Goal: Task Accomplishment & Management: Manage account settings

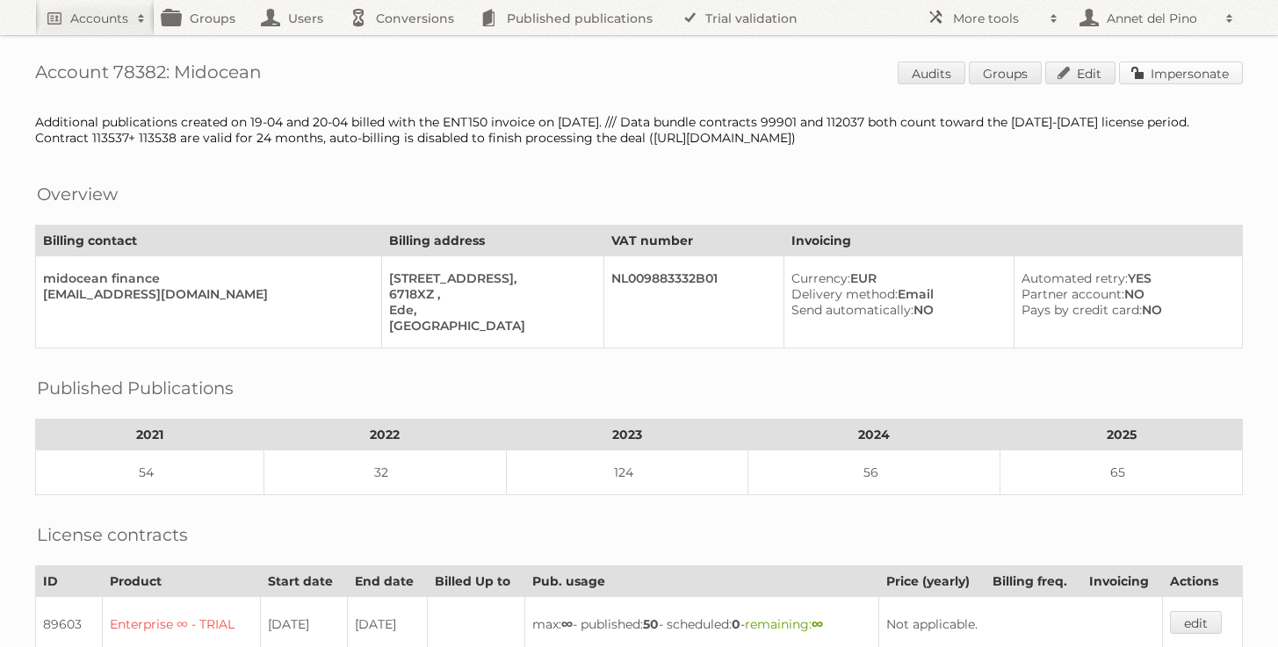
click at [1171, 72] on link "Impersonate" at bounding box center [1181, 72] width 124 height 23
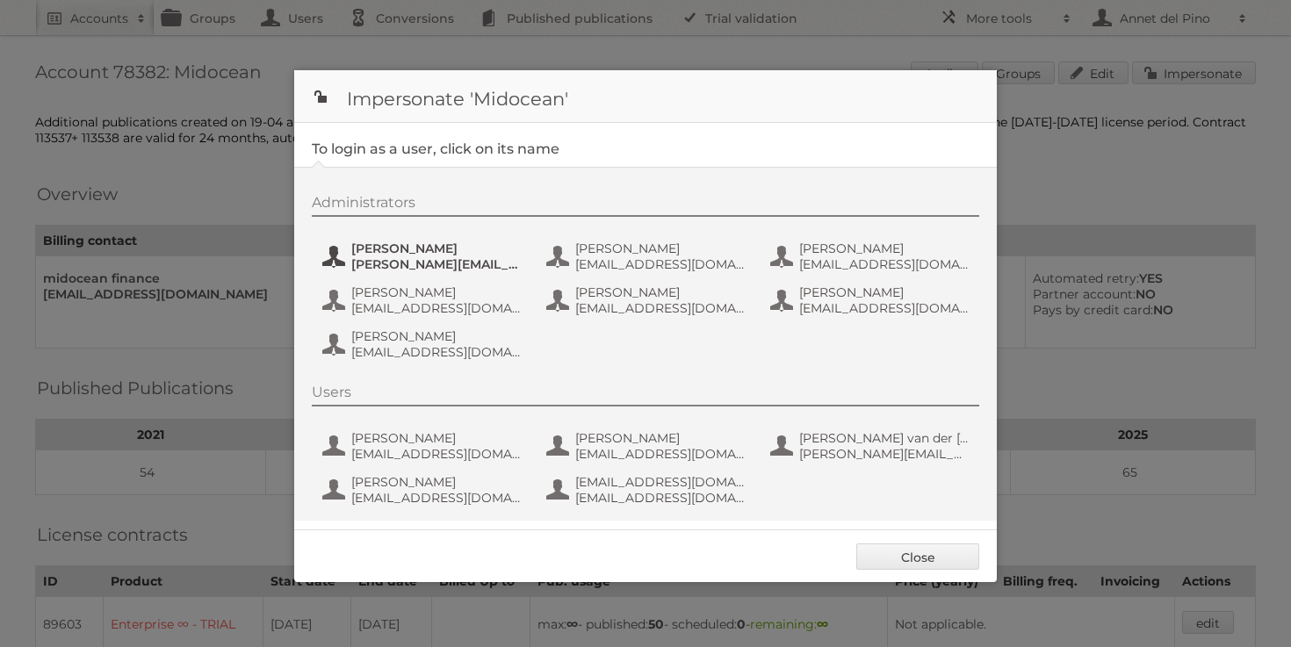
click at [376, 267] on span "alfonso@adesignstudio.eu" at bounding box center [436, 264] width 170 height 16
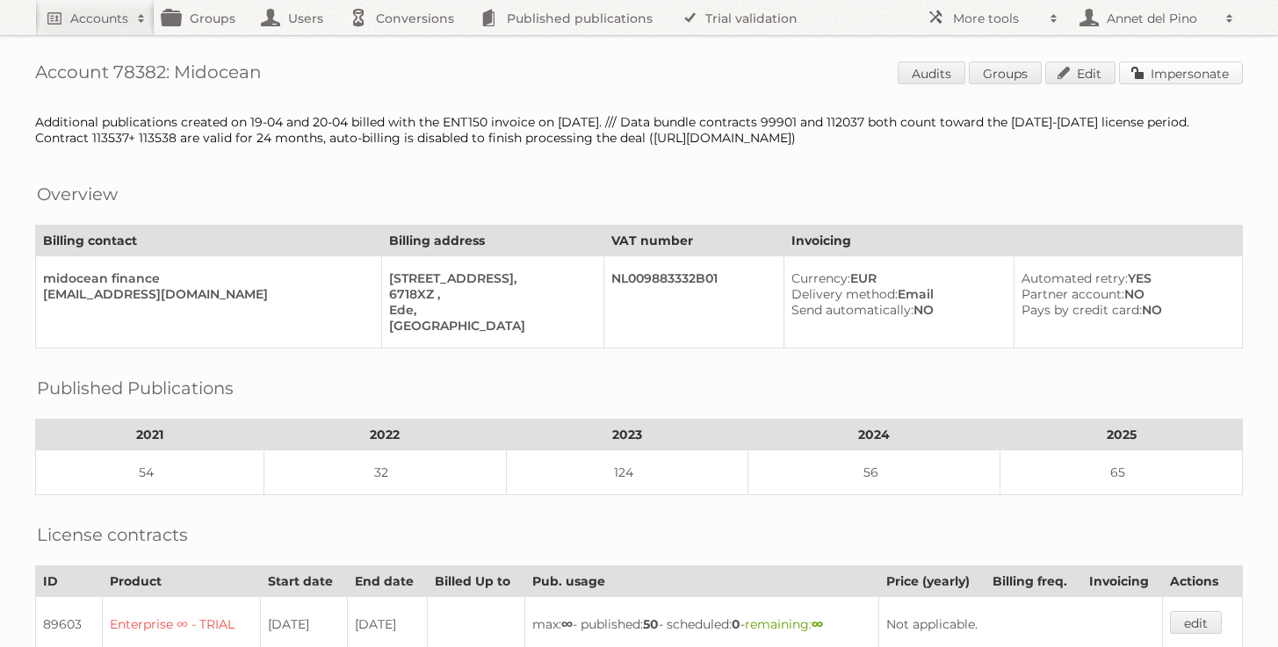
click at [1206, 66] on link "Impersonate" at bounding box center [1181, 72] width 124 height 23
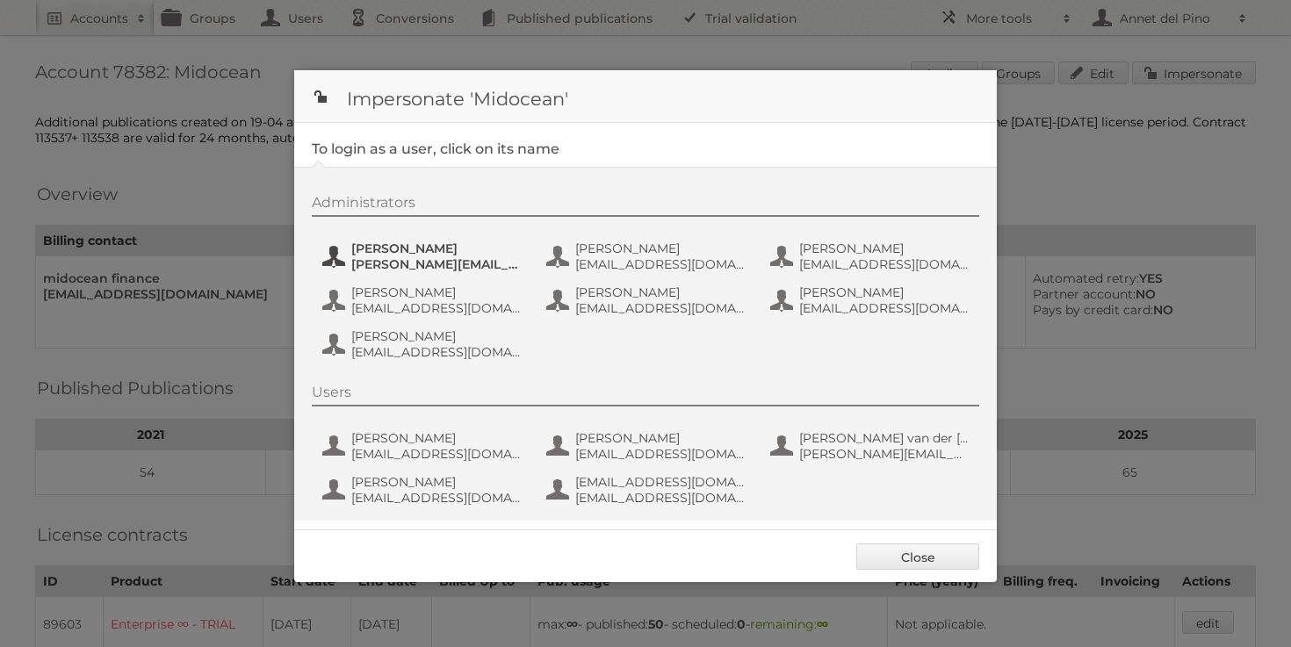
click at [450, 247] on span "Alfonso" at bounding box center [436, 249] width 170 height 16
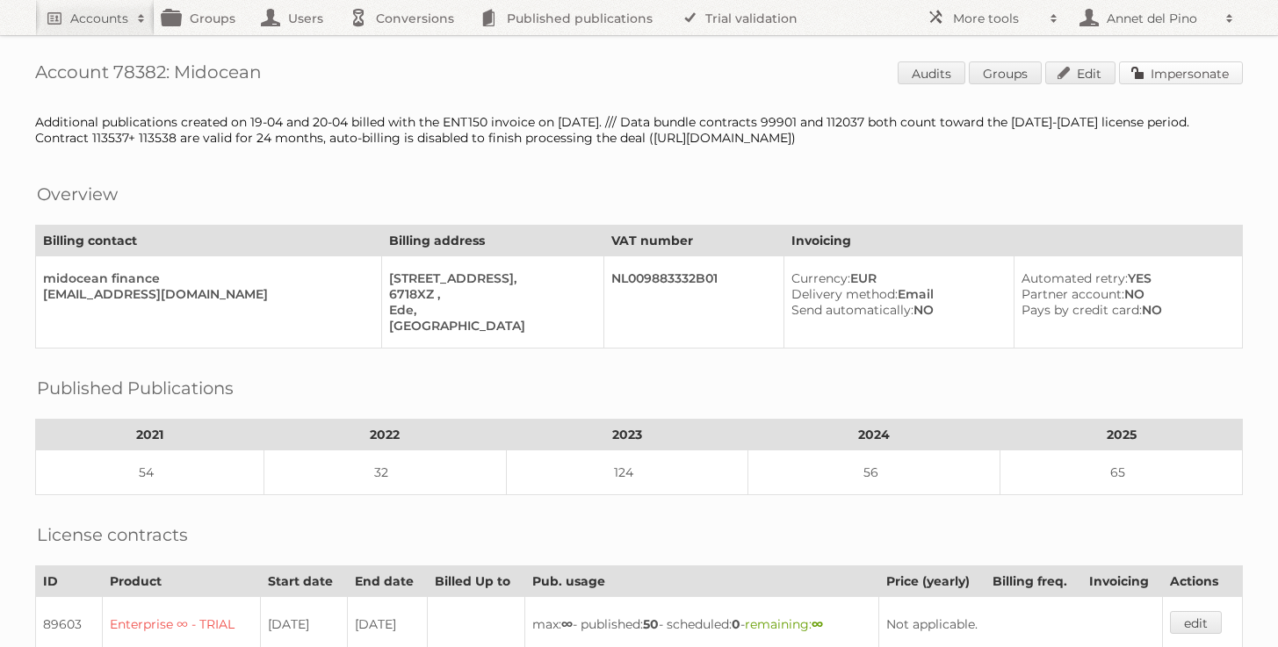
click at [1199, 83] on link "Impersonate" at bounding box center [1181, 72] width 124 height 23
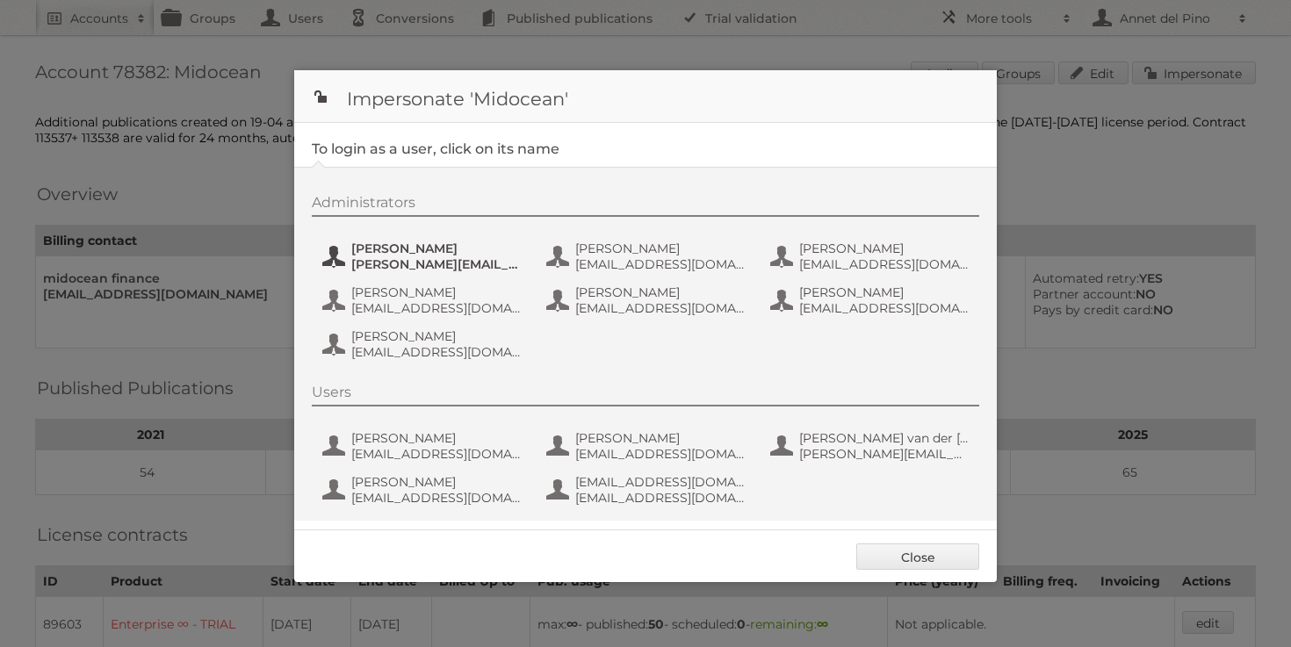
click at [434, 270] on span "alfonso@adesignstudio.eu" at bounding box center [436, 264] width 170 height 16
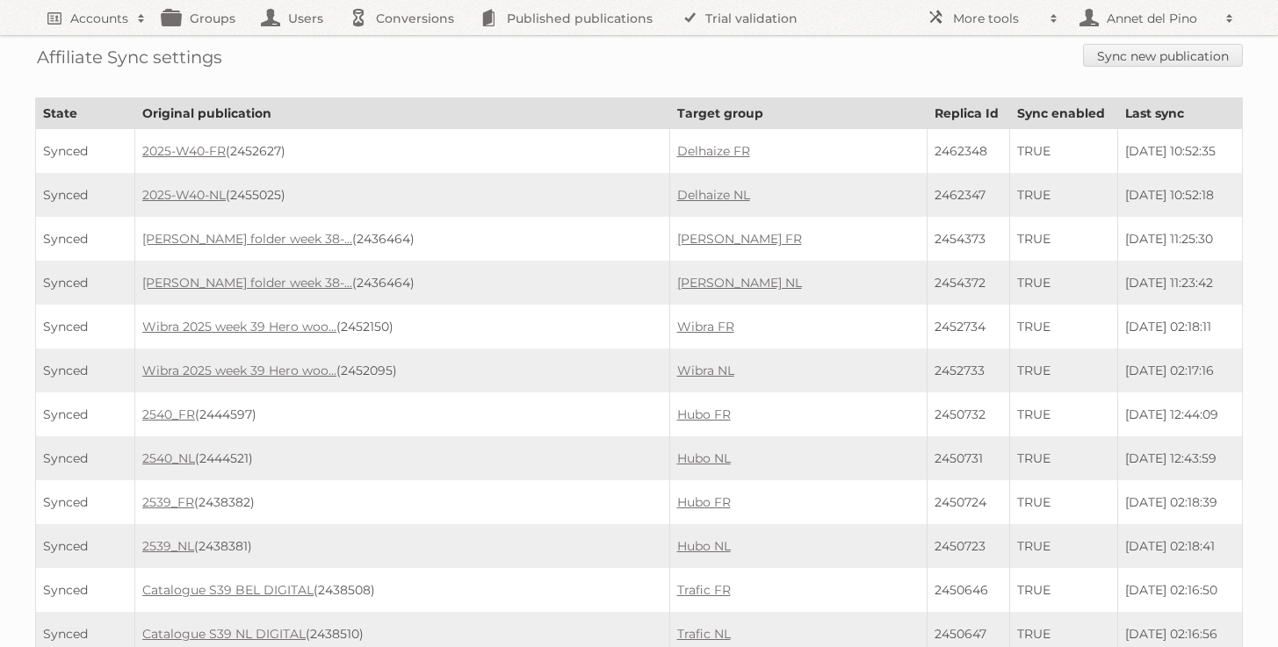
click at [1128, 72] on div "Affiliate Sync settings Sync new publication" at bounding box center [638, 57] width 1207 height 45
click at [1129, 61] on link "Sync new publication" at bounding box center [1163, 55] width 160 height 23
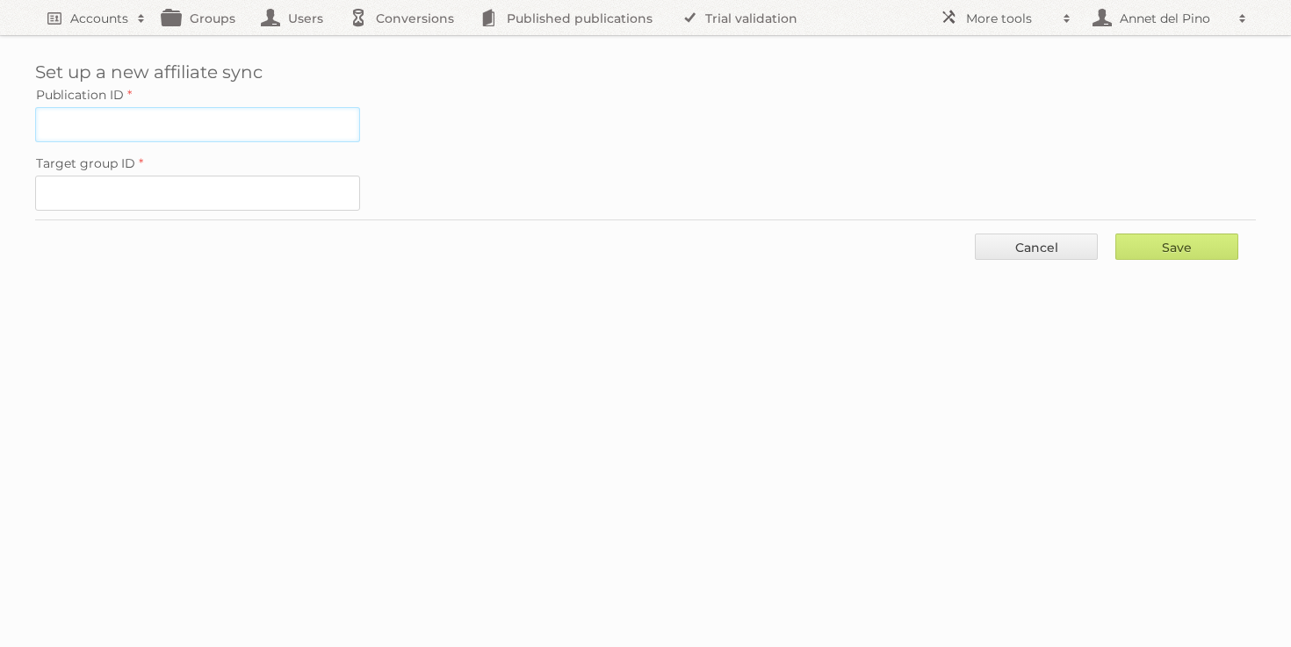
click at [182, 120] on input "Publication ID" at bounding box center [197, 124] width 325 height 35
paste input "2445350"
type input "2445350"
click at [145, 185] on input "Target group ID" at bounding box center [197, 193] width 325 height 35
paste input "31913"
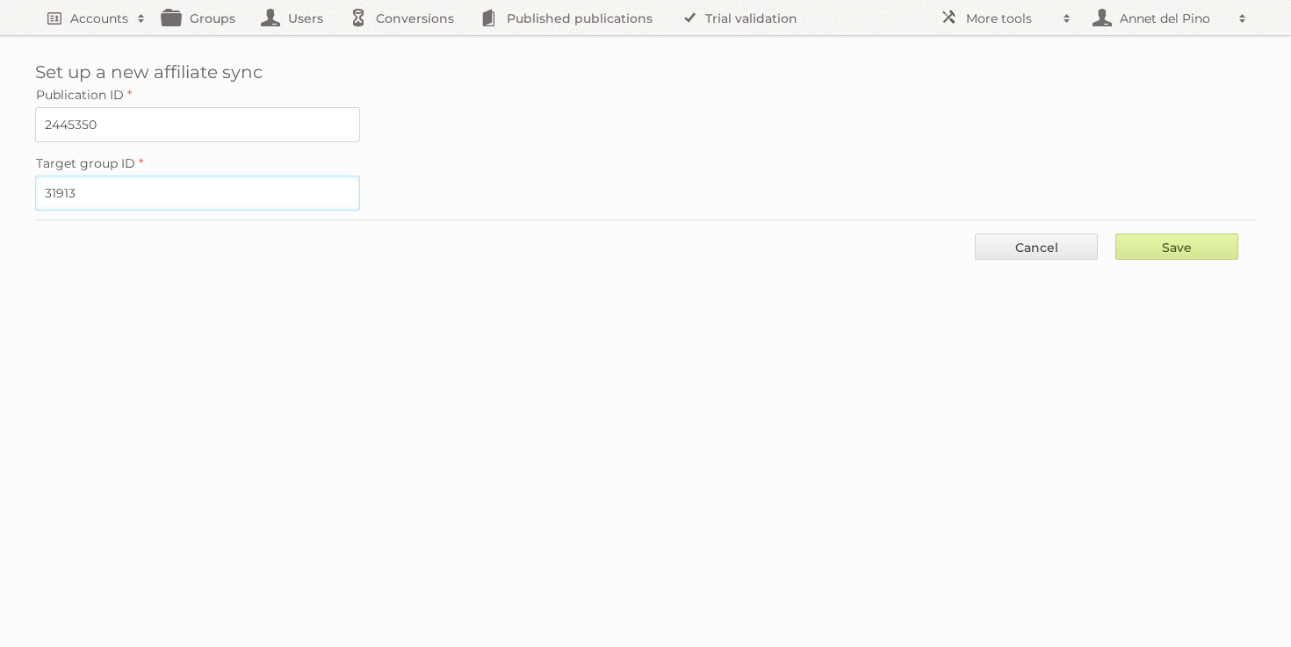
type input "31913"
click at [1174, 234] on input "Save" at bounding box center [1176, 247] width 123 height 26
type input "..."
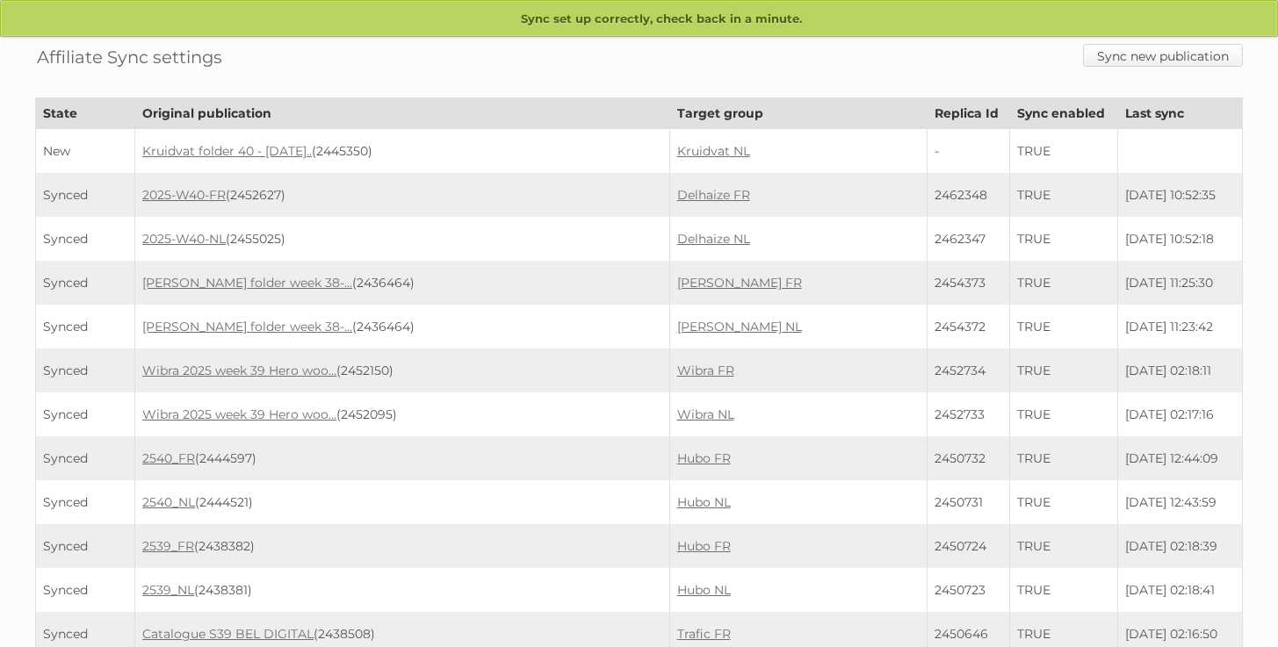
click at [1194, 58] on link "Sync new publication" at bounding box center [1163, 55] width 160 height 23
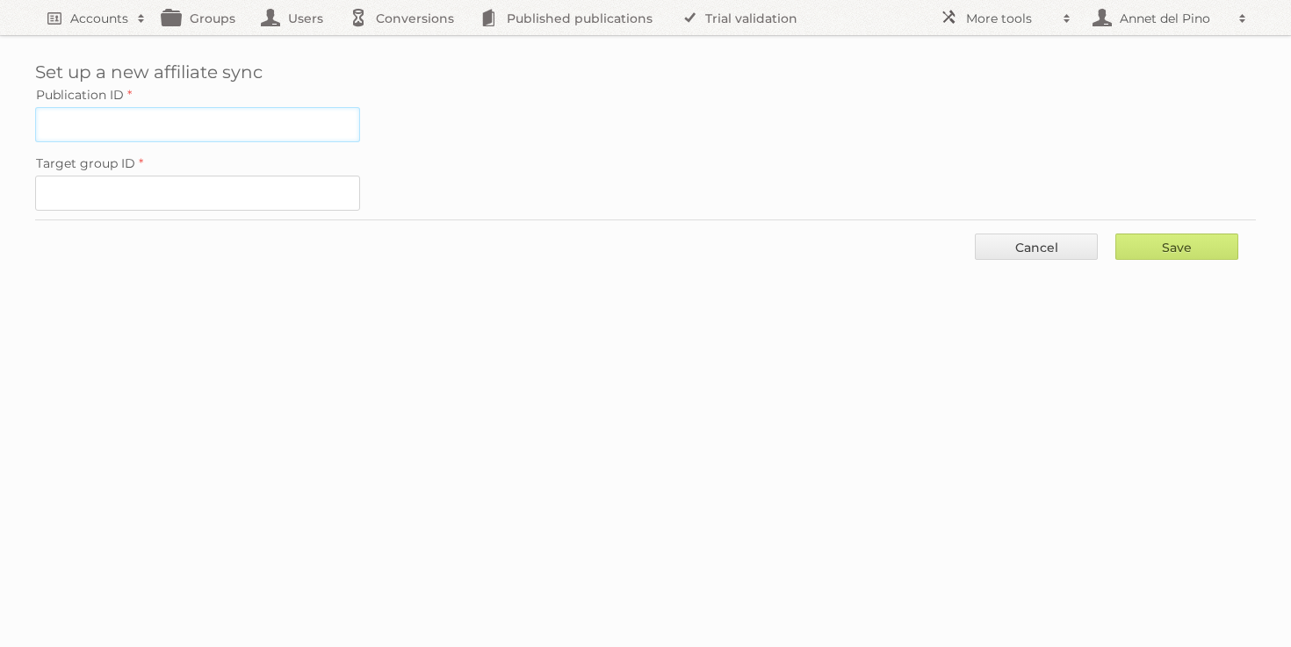
click at [260, 140] on input "Publication ID" at bounding box center [197, 124] width 325 height 35
paste input "2450611"
type input "2450611"
click at [239, 189] on input "Target group ID" at bounding box center [197, 193] width 325 height 35
paste input "31914"
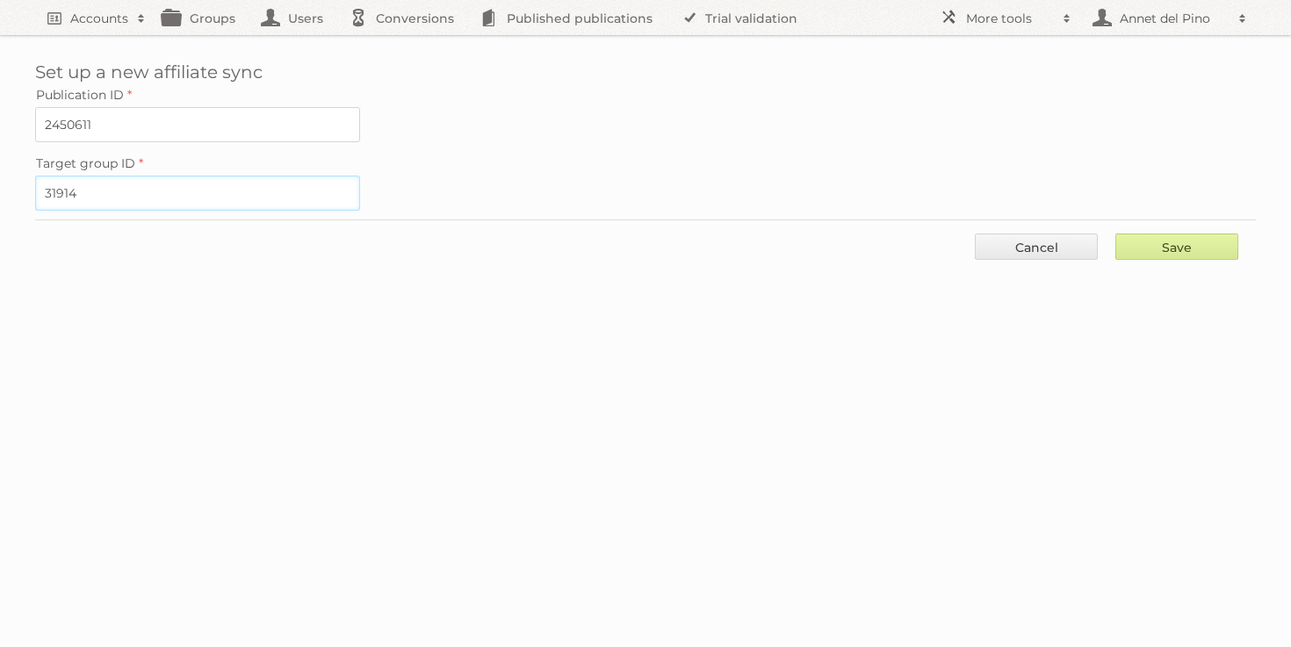
type input "31914"
click at [1166, 244] on input "Save" at bounding box center [1176, 247] width 123 height 26
type input "..."
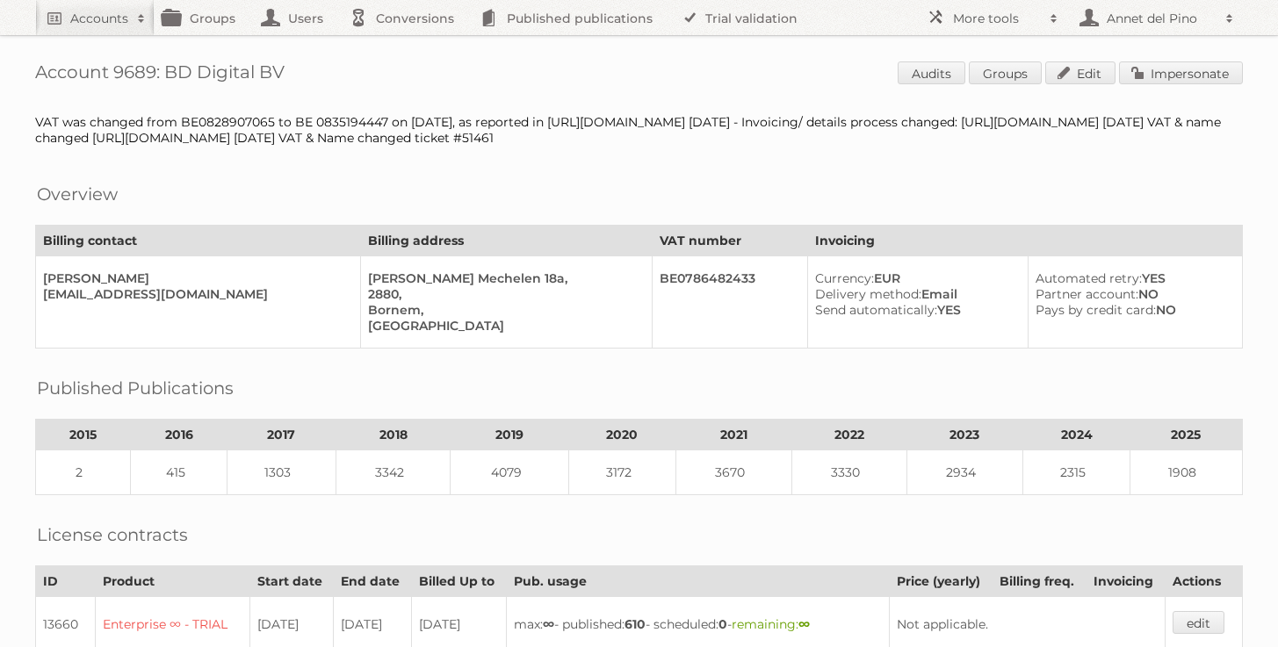
click at [1190, 80] on link "Impersonate" at bounding box center [1181, 72] width 124 height 23
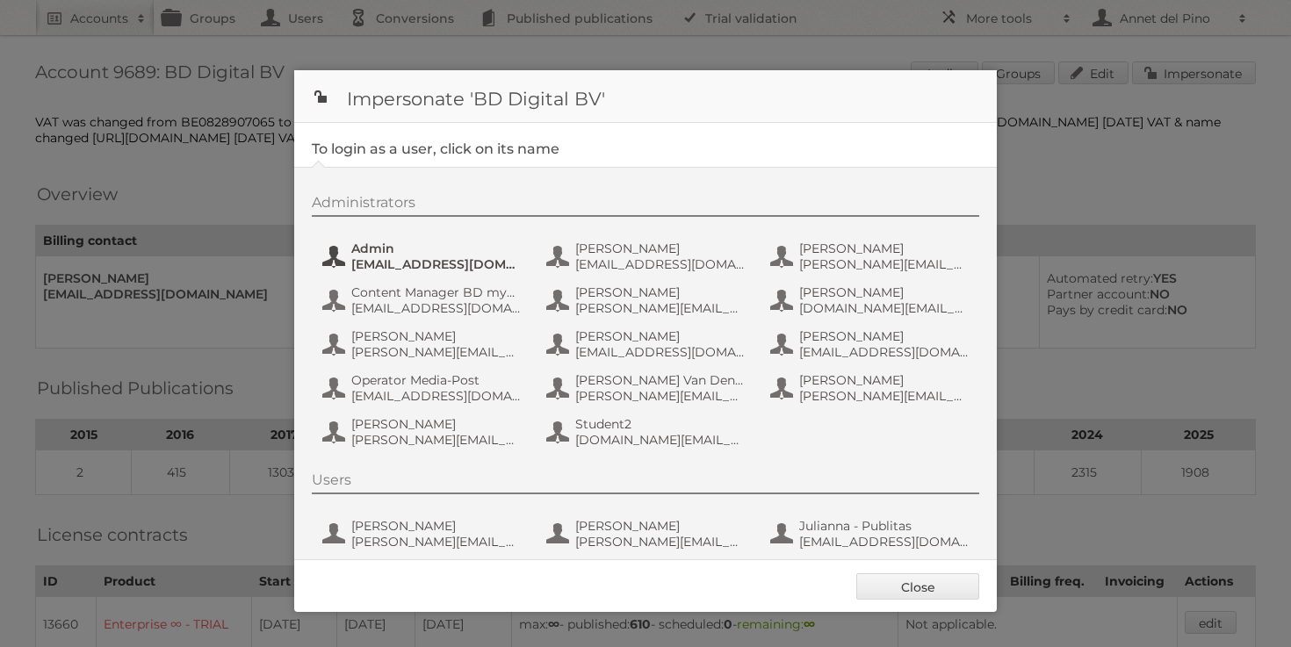
click at [392, 260] on span "admin@agilys.com" at bounding box center [436, 264] width 170 height 16
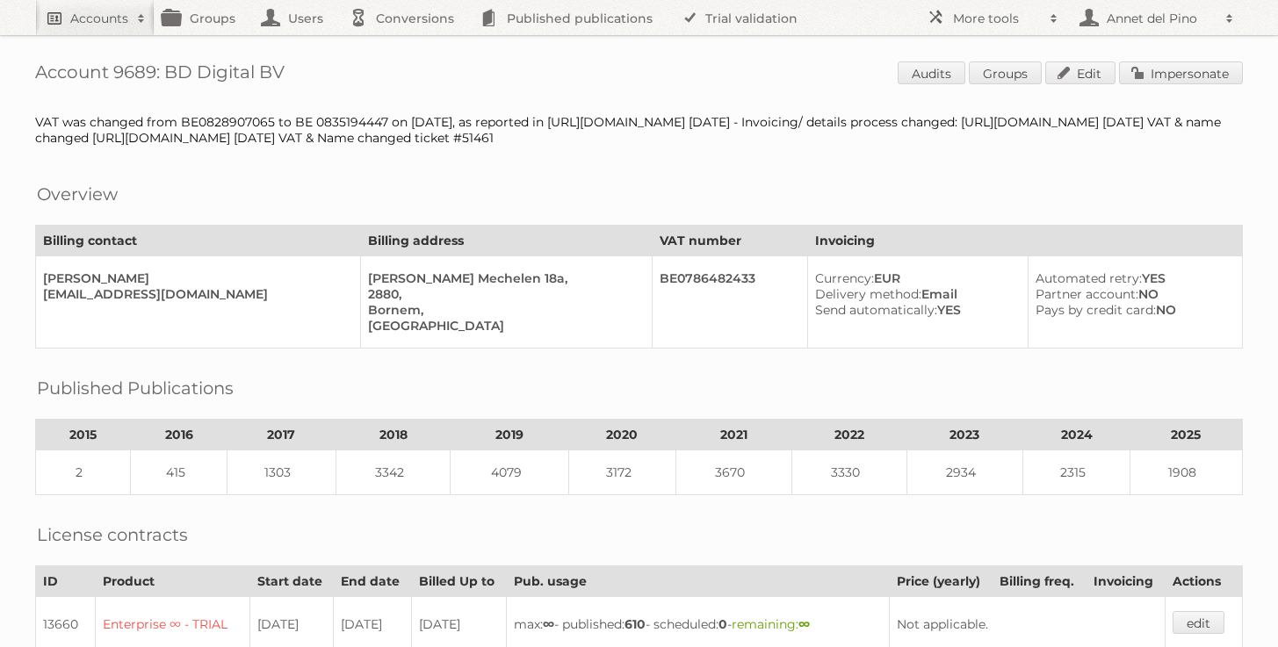
click at [123, 18] on h2 "Accounts" at bounding box center [99, 19] width 58 height 18
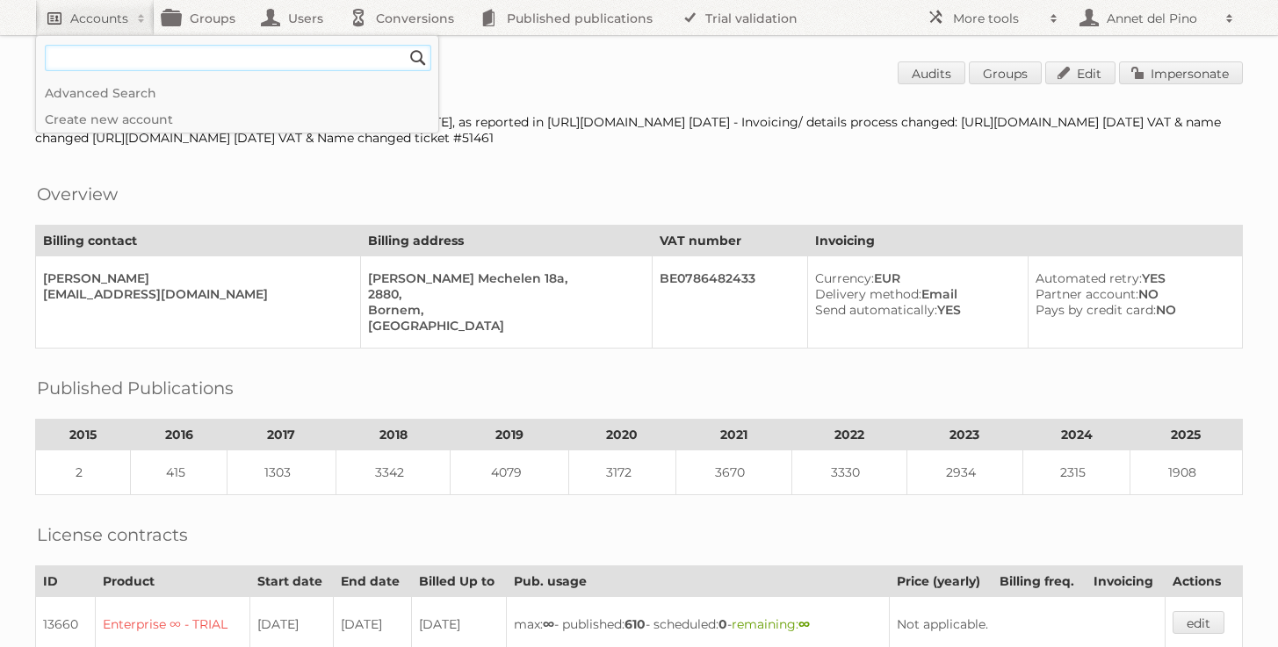
paste input"] "tylernuessler@oneteamsports.com"
type input"] "tylernuessler@oneteamsports.com"
click at [405, 45] on input "Search" at bounding box center [418, 58] width 26 height 26
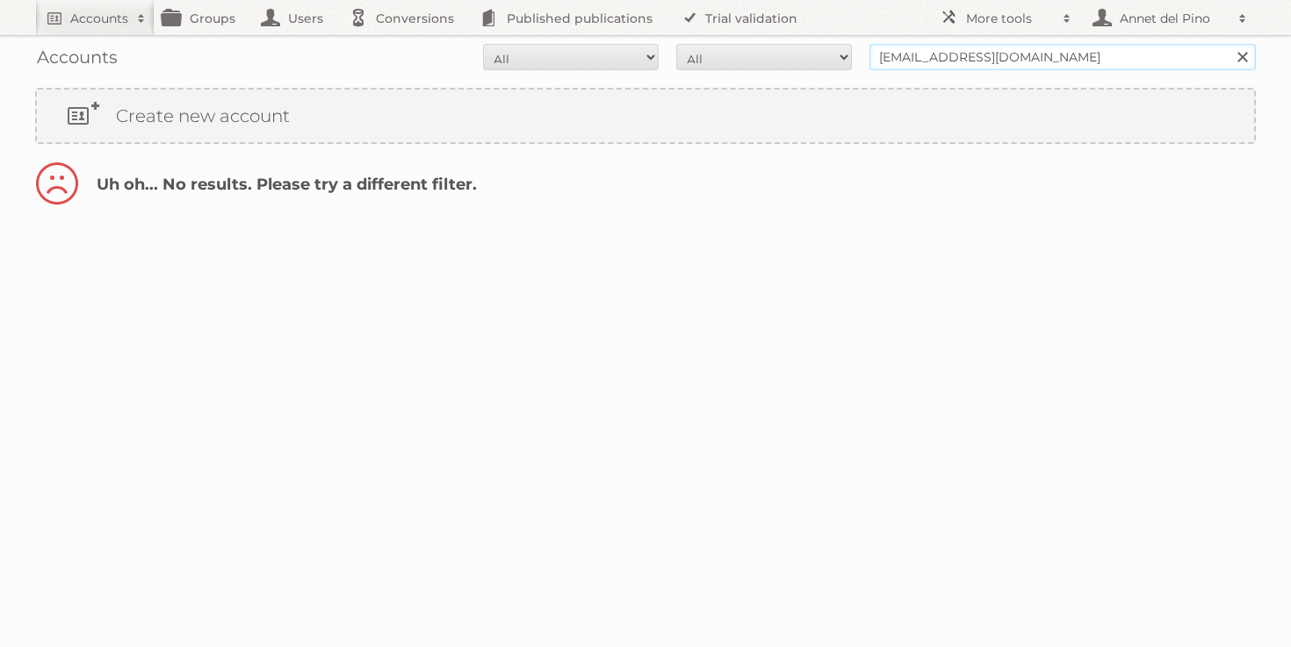
drag, startPoint x: 955, startPoint y: 58, endPoint x: 792, endPoint y: 47, distance: 163.7
click at [792, 48] on form "All Active Expired Pending All Paid Trials Self service [EMAIL_ADDRESS][DOMAIN_…" at bounding box center [645, 57] width 1221 height 26
type input "@[DOMAIN_NAME]"
click at [1228, 44] on input "Search" at bounding box center [1241, 57] width 26 height 26
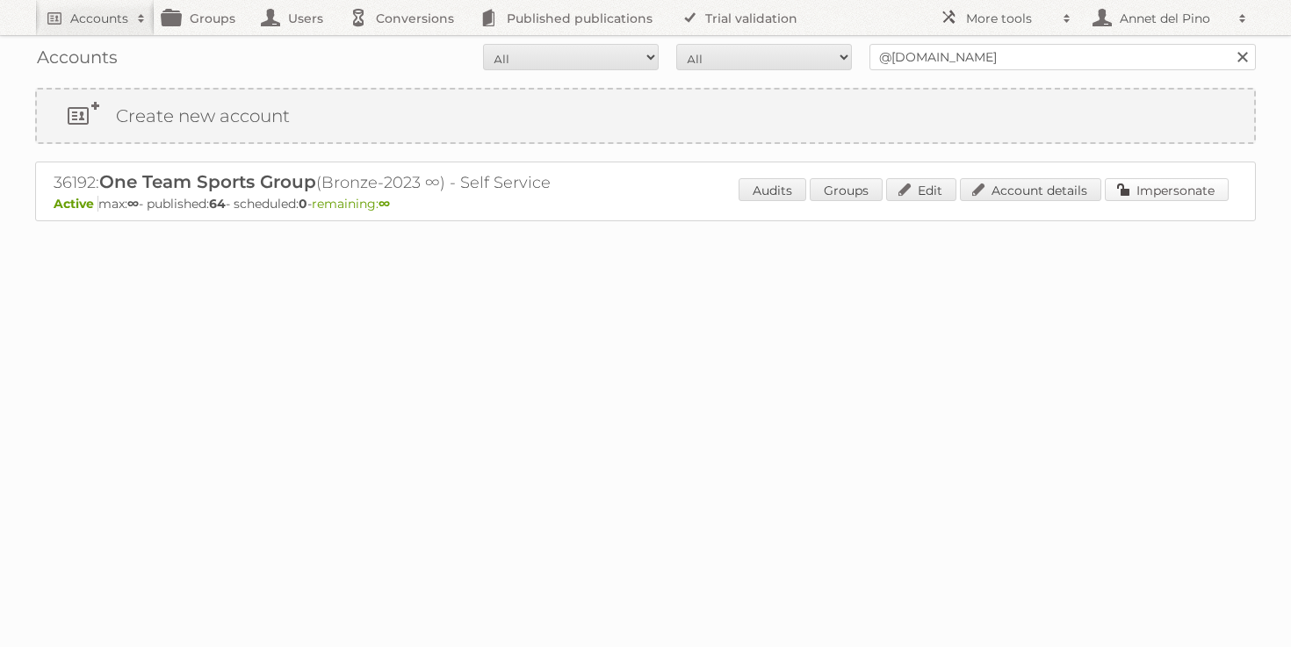
click at [1148, 194] on link "Impersonate" at bounding box center [1167, 189] width 124 height 23
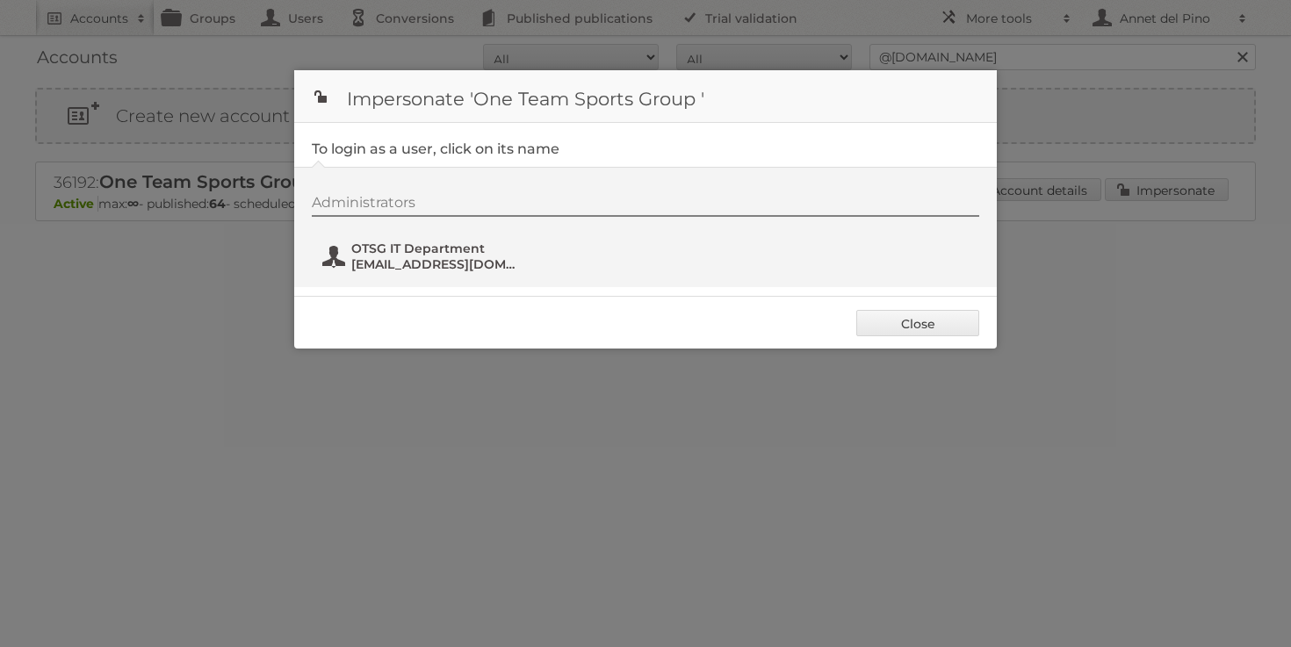
click at [416, 252] on span "OTSG IT Department" at bounding box center [436, 249] width 170 height 16
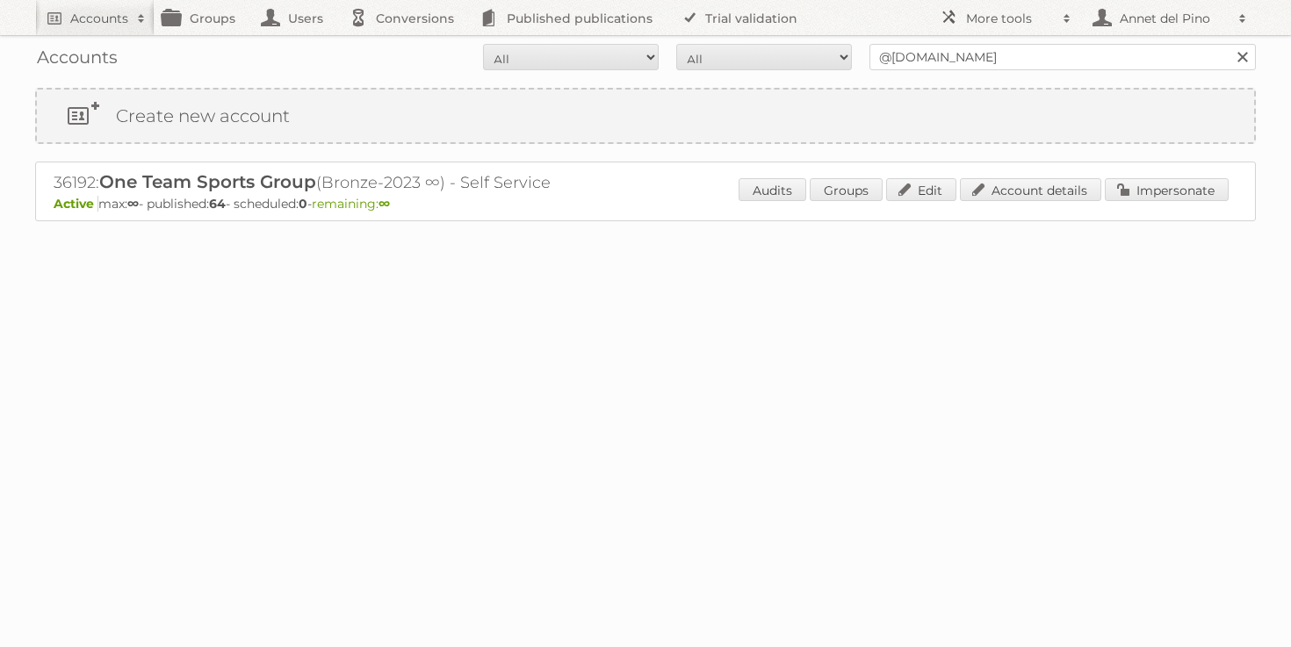
click at [1048, 174] on div "36192: One Team Sports Group (Bronze-2023 ∞) - Self Service Active max: ∞ - pub…" at bounding box center [645, 192] width 1221 height 60
click at [1041, 190] on link "Account details" at bounding box center [1030, 189] width 141 height 23
